Goal: Task Accomplishment & Management: Manage account settings

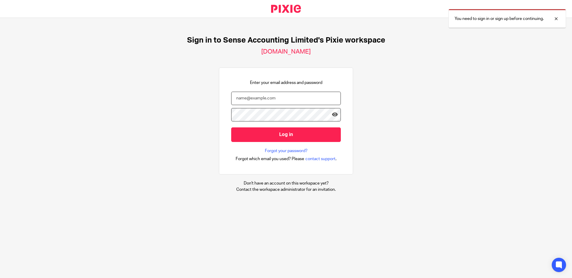
click at [257, 101] on input "email" at bounding box center [286, 98] width 110 height 13
click at [0, 278] on com-1password-button at bounding box center [0, 278] width 0 height 0
type input "inez@sense-ca.co.uk"
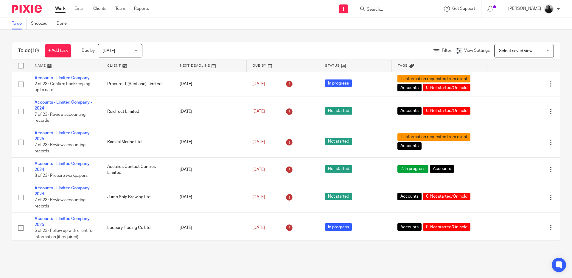
click at [133, 50] on span "[DATE]" at bounding box center [118, 50] width 32 height 13
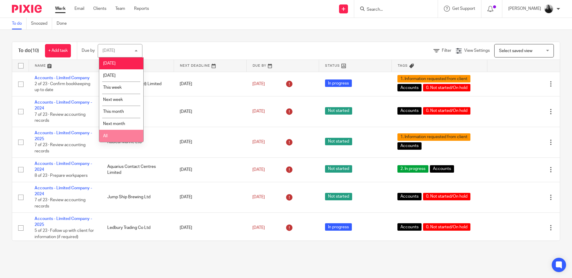
click at [121, 135] on li "All" at bounding box center [121, 136] width 44 height 12
